Goal: Transaction & Acquisition: Purchase product/service

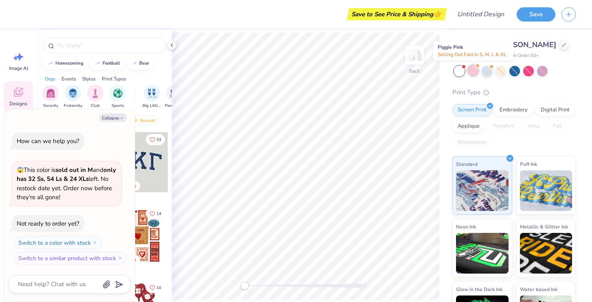
click at [471, 69] on div at bounding box center [473, 70] width 11 height 11
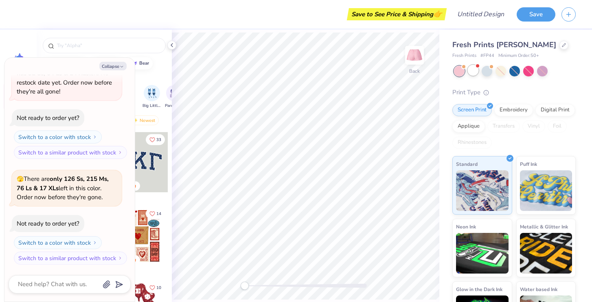
click at [475, 70] on div at bounding box center [473, 70] width 11 height 11
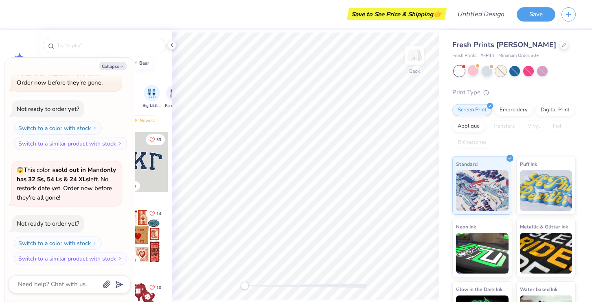
click at [502, 70] on div at bounding box center [500, 71] width 11 height 11
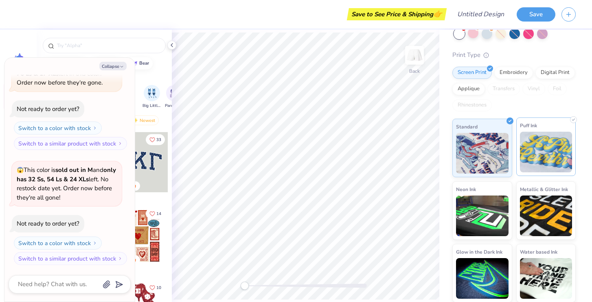
scroll to position [38, 0]
click at [154, 162] on div at bounding box center [138, 162] width 60 height 60
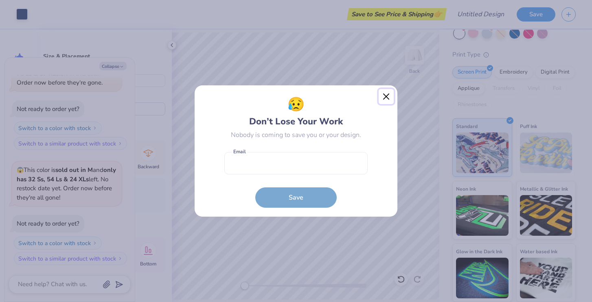
click at [382, 100] on button "Close" at bounding box center [385, 96] width 15 height 15
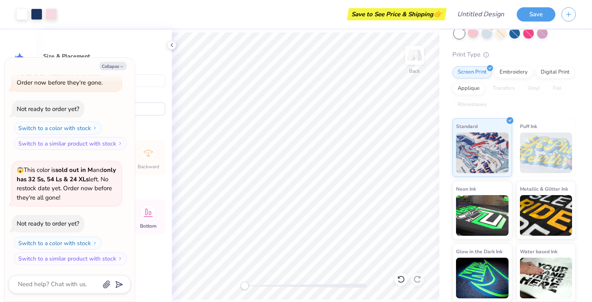
click at [120, 155] on div "How can we help you? 😱 This color is sold out in M and only has 32 Ss, 54 Ls & …" at bounding box center [70, 89] width 122 height 366
click at [144, 85] on input "2.94" at bounding box center [136, 80] width 59 height 13
click at [121, 69] on icon "button" at bounding box center [121, 66] width 5 height 5
type textarea "x"
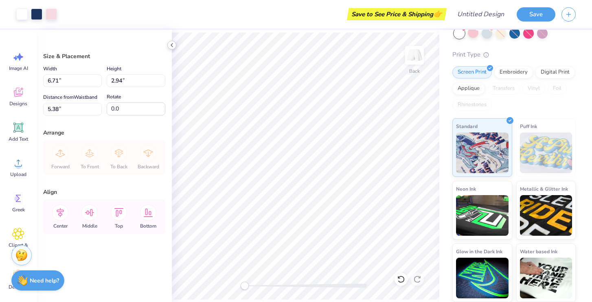
click at [174, 47] on icon at bounding box center [171, 45] width 7 height 7
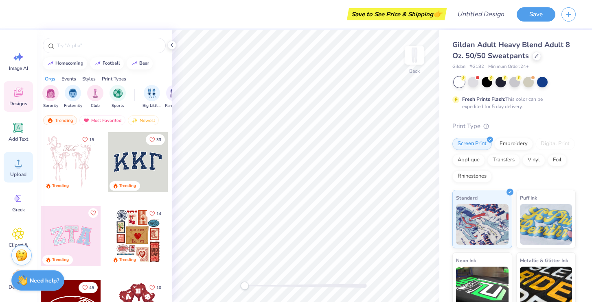
click at [14, 172] on span "Upload" at bounding box center [18, 174] width 16 height 7
click at [18, 173] on span "Upload" at bounding box center [18, 174] width 16 height 7
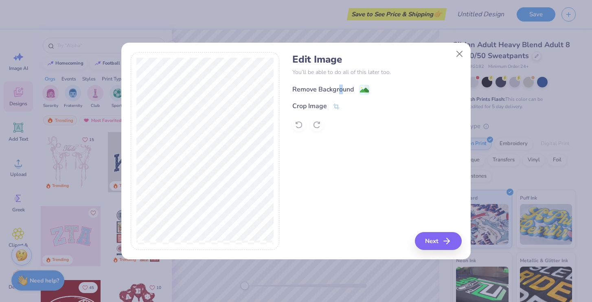
click at [340, 87] on div "Remove Background" at bounding box center [322, 90] width 61 height 10
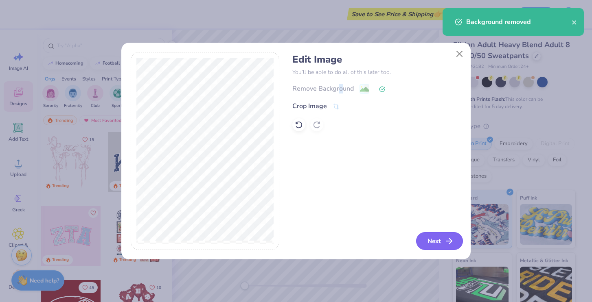
click at [444, 240] on icon "button" at bounding box center [449, 241] width 10 height 10
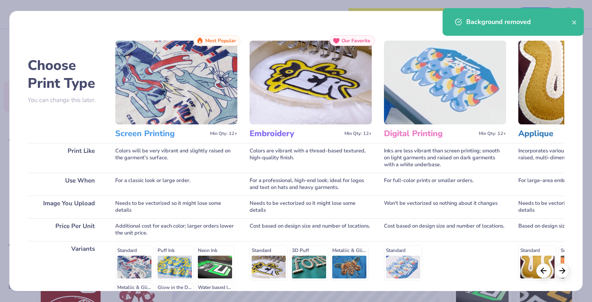
click at [201, 79] on img at bounding box center [176, 83] width 122 height 84
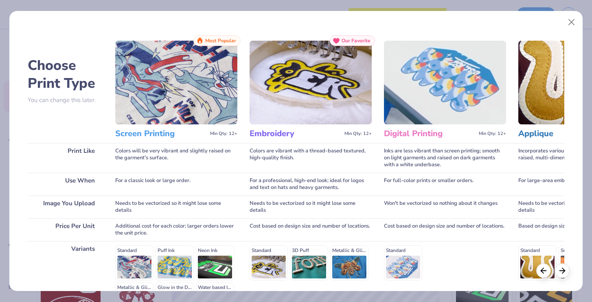
click at [131, 256] on div "Standard Puff Ink Neon Ink Metallic & Glitter Ink Glow in the Dark Ink Water ba…" at bounding box center [176, 282] width 122 height 72
click at [128, 250] on div "Standard Puff Ink Neon Ink Metallic & Glitter Ink Glow in the Dark Ink Water ba…" at bounding box center [176, 282] width 122 height 72
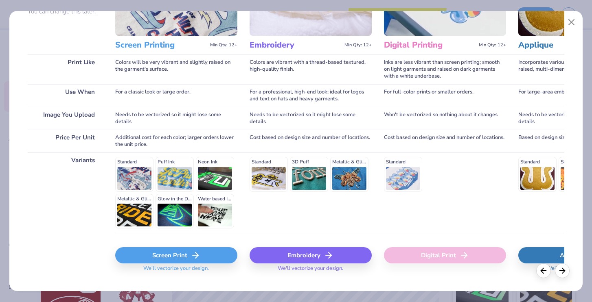
scroll to position [103, 0]
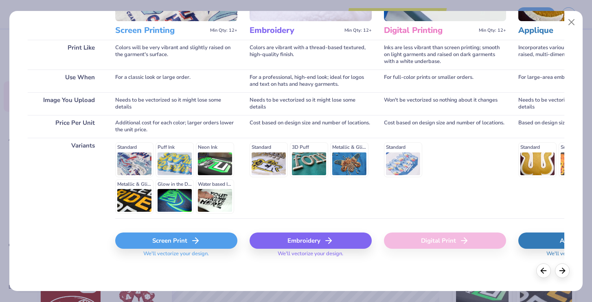
click at [180, 241] on div "Screen Print" at bounding box center [176, 241] width 122 height 16
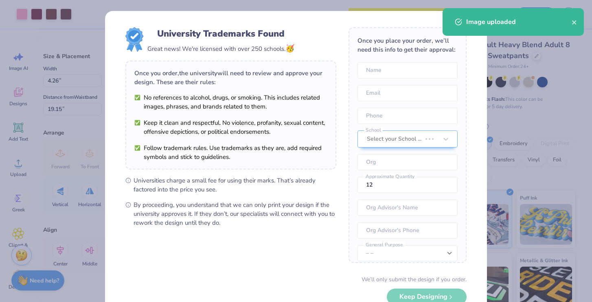
click at [332, 84] on body "Art colors Save to See Price & Shipping 👉 Design Title Save Image AI Designs Ad…" at bounding box center [296, 151] width 592 height 302
click at [577, 22] on div "Image uploaded" at bounding box center [512, 22] width 141 height 28
click at [575, 21] on icon "close" at bounding box center [574, 22] width 4 height 4
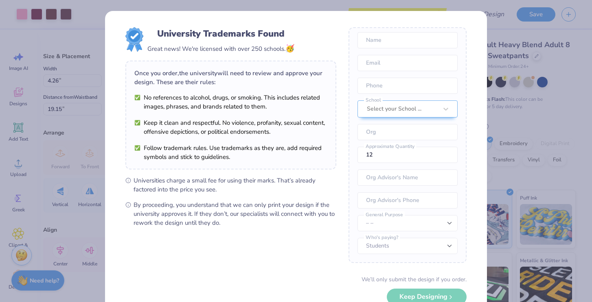
scroll to position [0, 0]
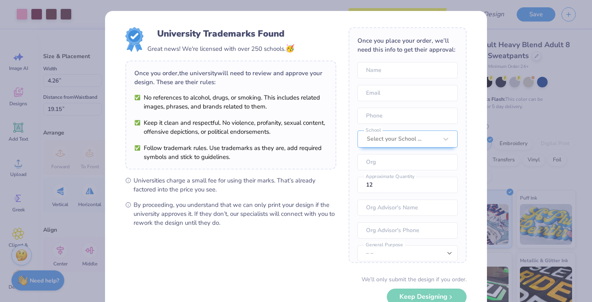
click at [53, 61] on div "University Trademarks Found Great news! We're licensed with over 250 schools. 🥳…" at bounding box center [296, 151] width 592 height 302
click at [87, 57] on div "University Trademarks Found Great news! We're licensed with over 250 schools. 🥳…" at bounding box center [296, 151] width 592 height 302
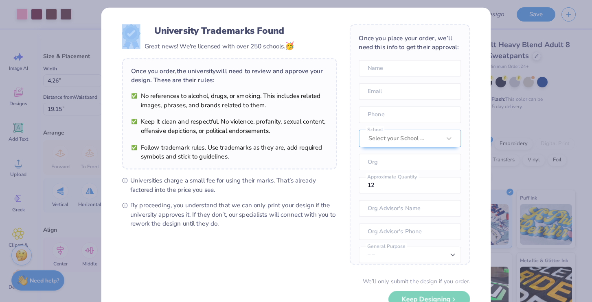
click at [87, 57] on div "University Trademarks Found Great news! We're licensed with over 250 schools. 🥳…" at bounding box center [296, 151] width 592 height 302
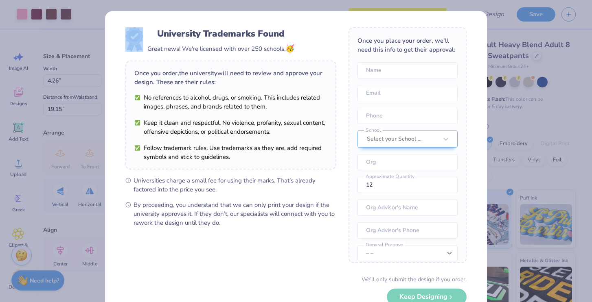
click at [87, 57] on div "University Trademarks Found Great news! We're licensed with over 250 schools. 🥳…" at bounding box center [296, 151] width 592 height 302
click at [125, 42] on img at bounding box center [134, 39] width 18 height 24
click at [397, 134] on div at bounding box center [402, 139] width 71 height 11
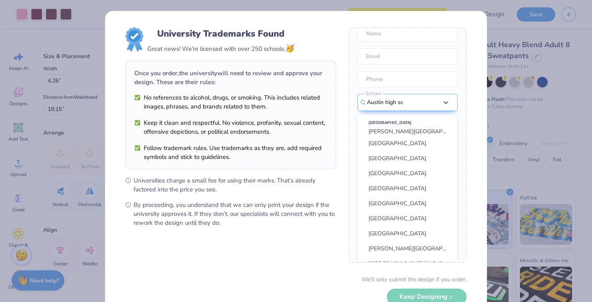
scroll to position [335, 0]
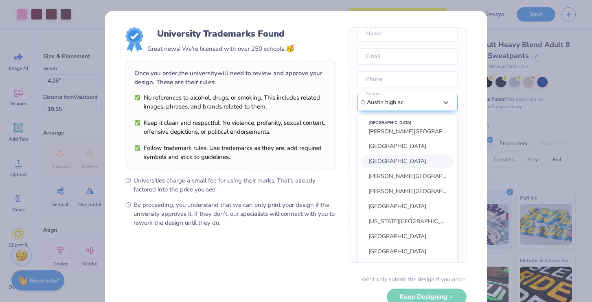
type input "Austin high sc"
click at [463, 30] on div "Once you place your order, we’ll need this info to get their approval: Name Ema…" at bounding box center [407, 145] width 118 height 236
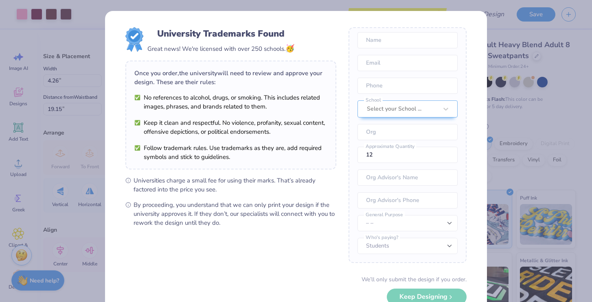
click at [195, 55] on div "University Trademarks Found Great news! We're licensed with over 250 schools. 🥳…" at bounding box center [230, 127] width 211 height 200
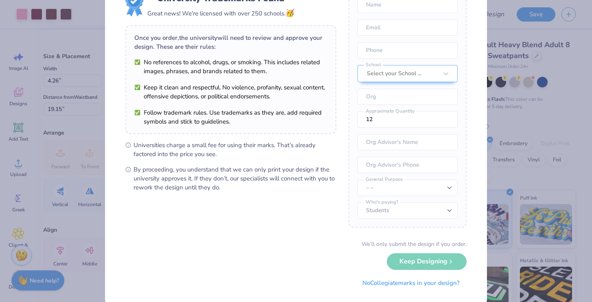
scroll to position [37, 0]
